Goal: Obtain resource: Obtain resource

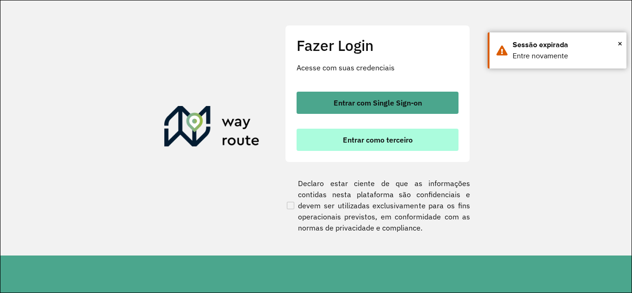
click at [413, 135] on button "Entrar como terceiro" at bounding box center [378, 140] width 162 height 22
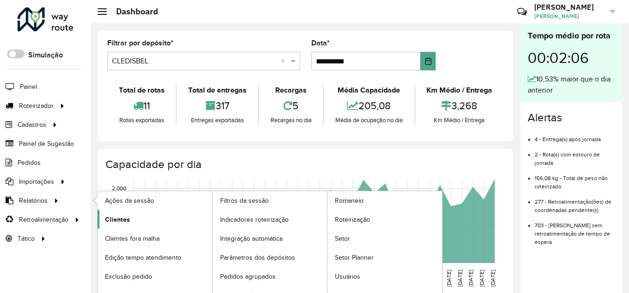
click at [142, 217] on link "Clientes" at bounding box center [155, 219] width 115 height 19
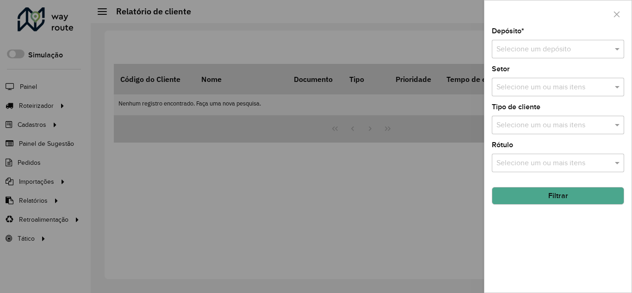
click at [540, 51] on input "text" at bounding box center [548, 49] width 105 height 11
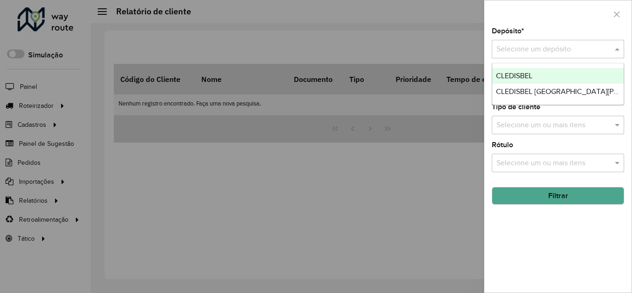
click at [539, 71] on div "CLEDISBEL" at bounding box center [557, 76] width 131 height 16
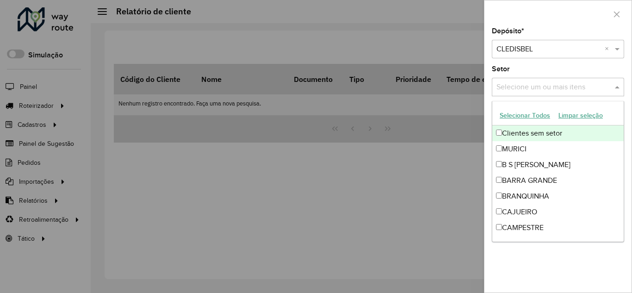
click at [536, 85] on input "text" at bounding box center [553, 87] width 118 height 11
click at [544, 75] on div "Setor Selecione um ou mais itens" at bounding box center [558, 81] width 132 height 31
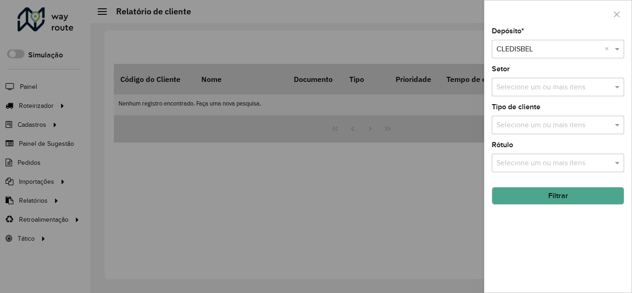
click at [562, 191] on button "Filtrar" at bounding box center [558, 196] width 132 height 18
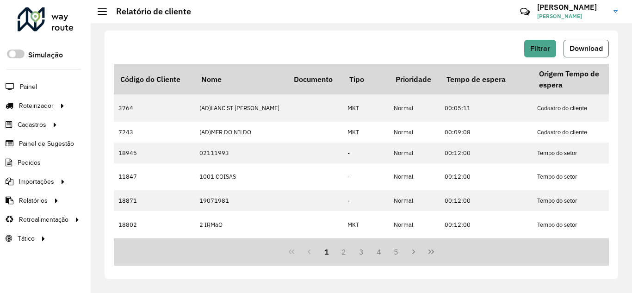
click at [597, 53] on button "Download" at bounding box center [586, 49] width 45 height 18
